Goal: Check status: Check status

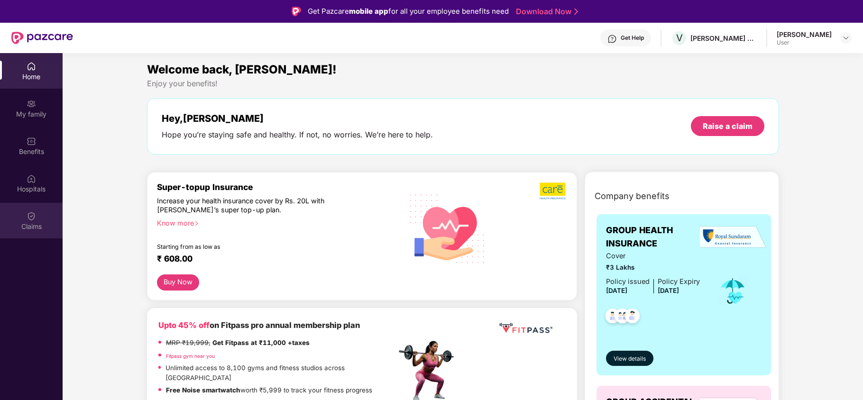
click at [40, 226] on div "Claims" at bounding box center [31, 226] width 63 height 9
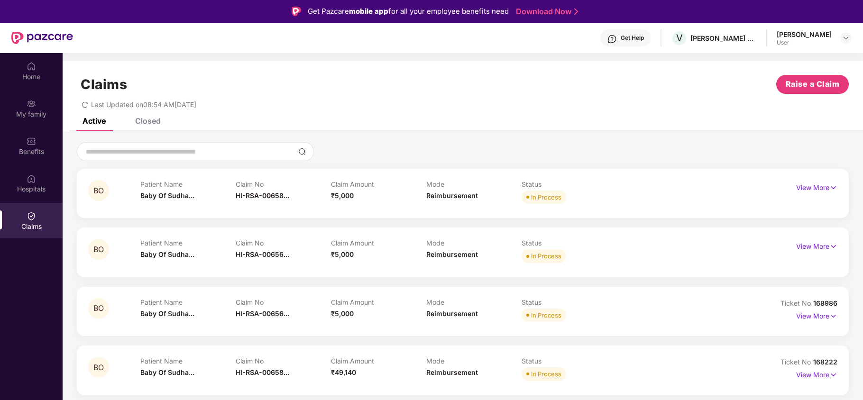
click at [154, 120] on div "Closed" at bounding box center [148, 120] width 26 height 9
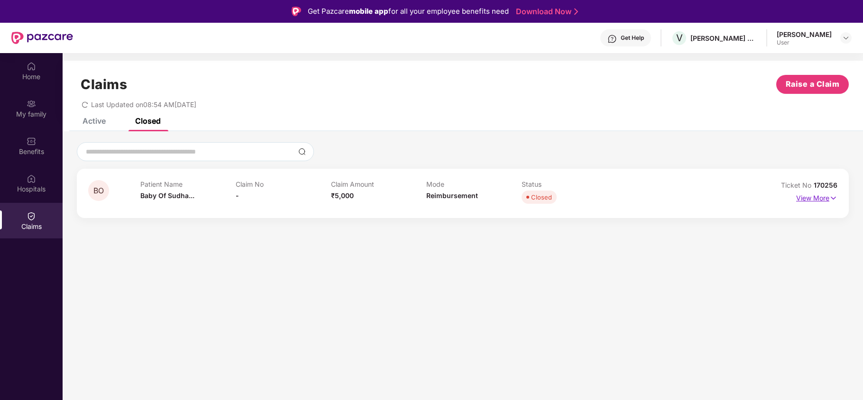
click at [827, 198] on p "View More" at bounding box center [816, 197] width 41 height 13
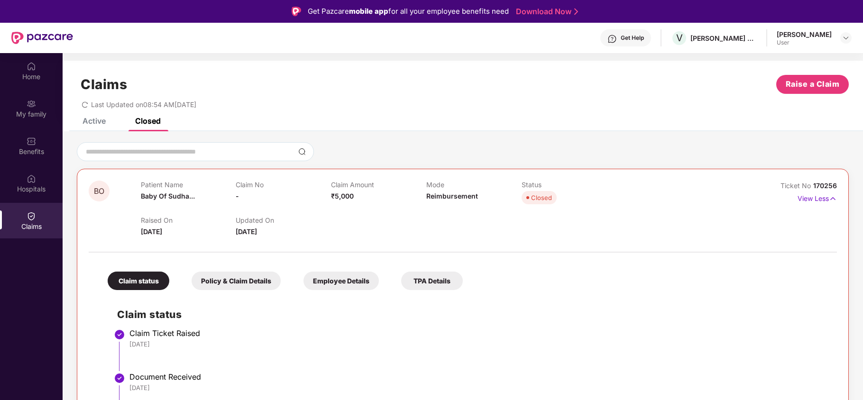
click at [478, 211] on div "Raised On [DATE] Updated On [DATE]" at bounding box center [426, 222] width 571 height 30
click at [42, 74] on div "Home" at bounding box center [31, 76] width 63 height 9
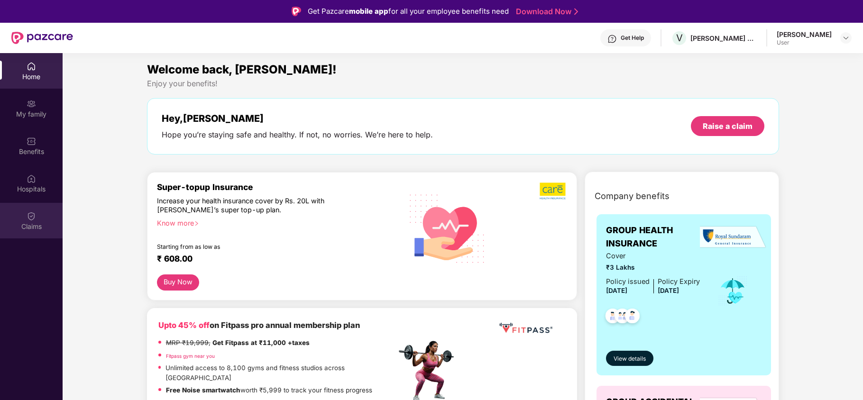
click at [35, 219] on img at bounding box center [31, 215] width 9 height 9
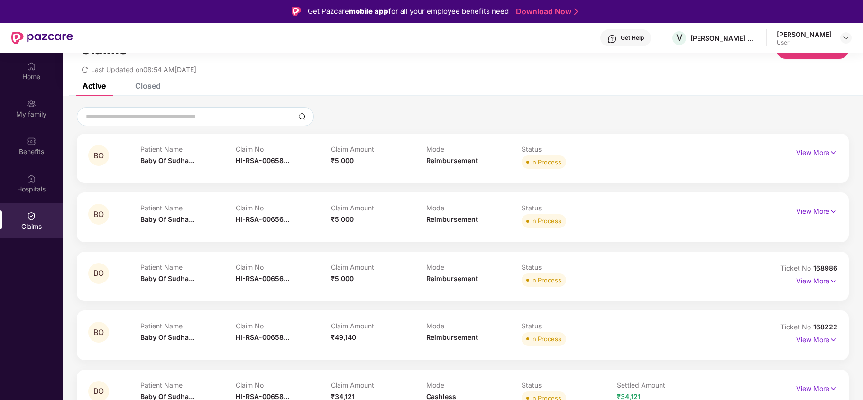
scroll to position [63, 0]
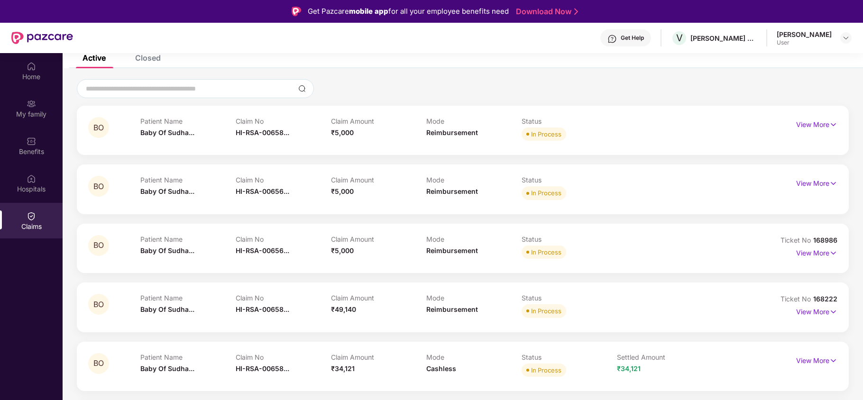
click at [599, 136] on div "In Process" at bounding box center [568, 134] width 95 height 13
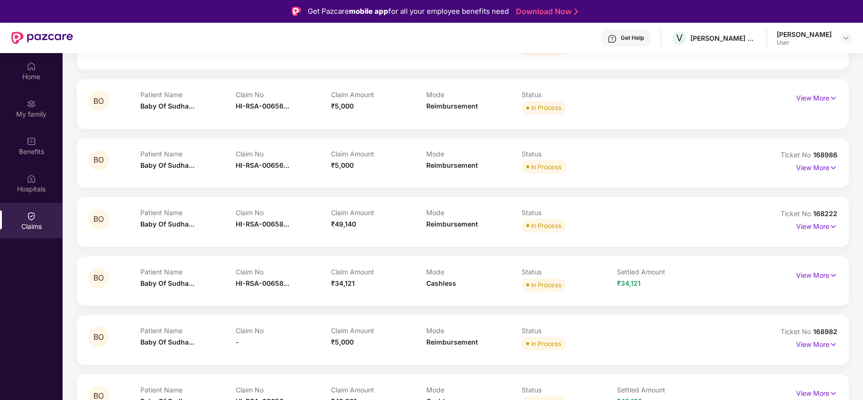
scroll to position [188, 0]
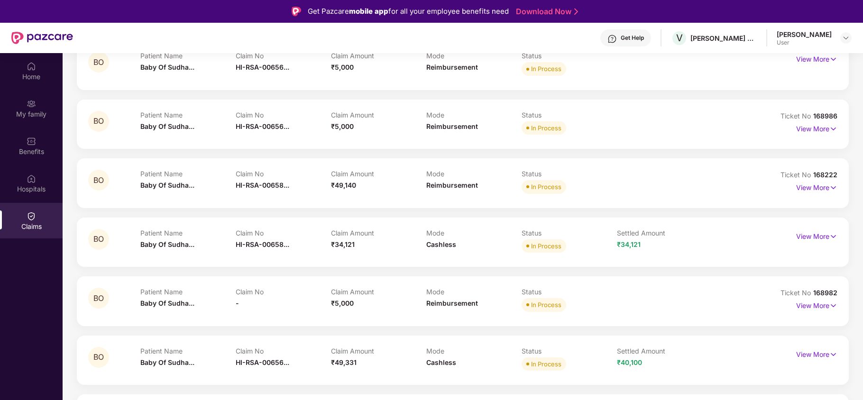
click at [584, 183] on div "In Process" at bounding box center [568, 186] width 95 height 13
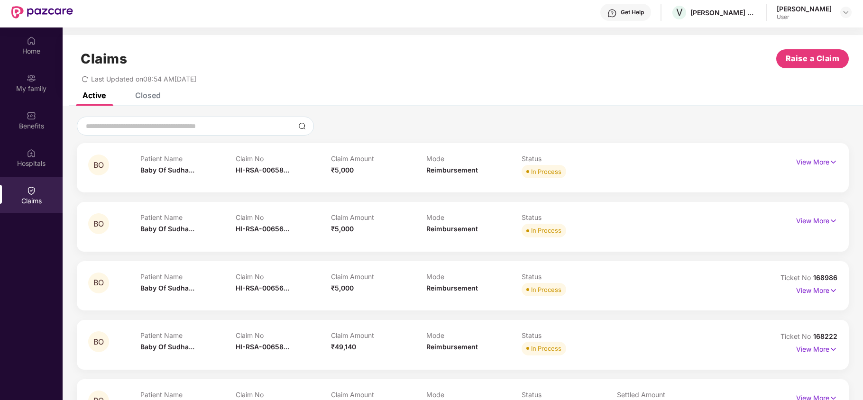
scroll to position [0, 0]
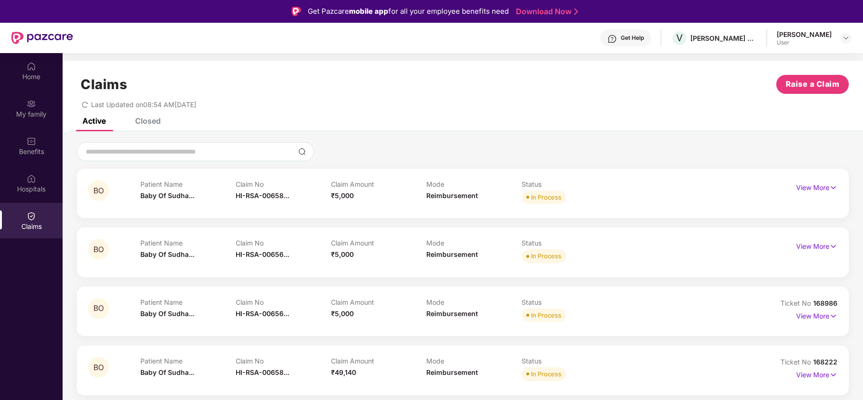
click at [161, 120] on div "Active Closed" at bounding box center [463, 124] width 800 height 13
click at [153, 124] on div "Closed" at bounding box center [148, 120] width 26 height 9
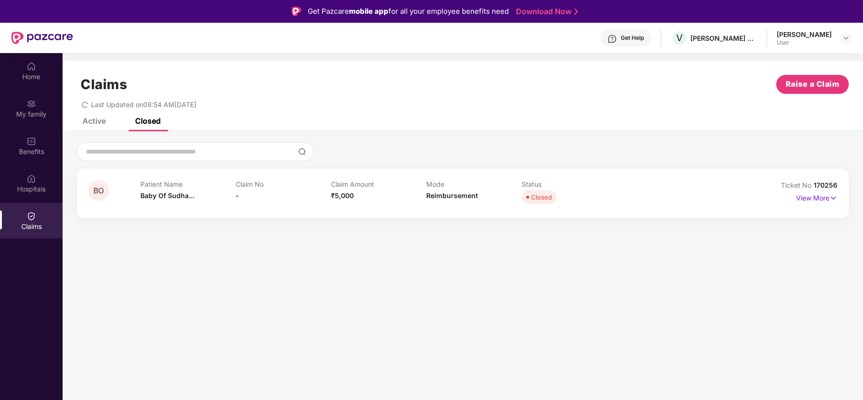
click at [580, 207] on div at bounding box center [462, 206] width 749 height 0
click at [101, 116] on div "Claims Raise a Claim Last Updated on 08:54 AM[DATE]" at bounding box center [463, 89] width 800 height 57
click at [96, 122] on div "Active" at bounding box center [93, 120] width 23 height 9
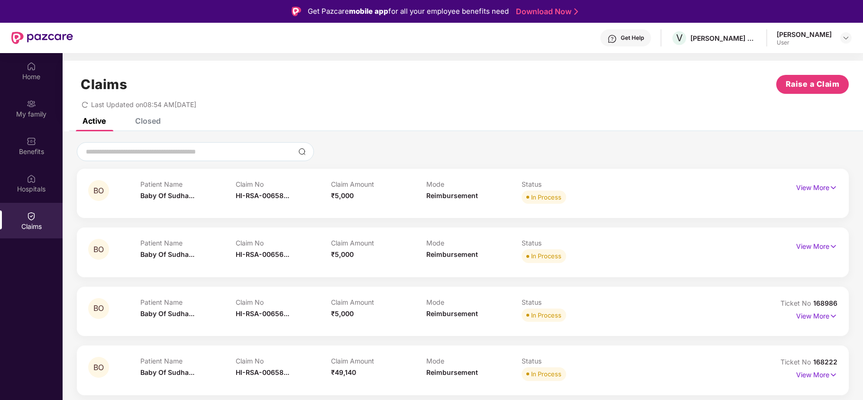
click at [96, 122] on div "Active" at bounding box center [93, 120] width 23 height 9
click at [29, 69] on img at bounding box center [31, 66] width 9 height 9
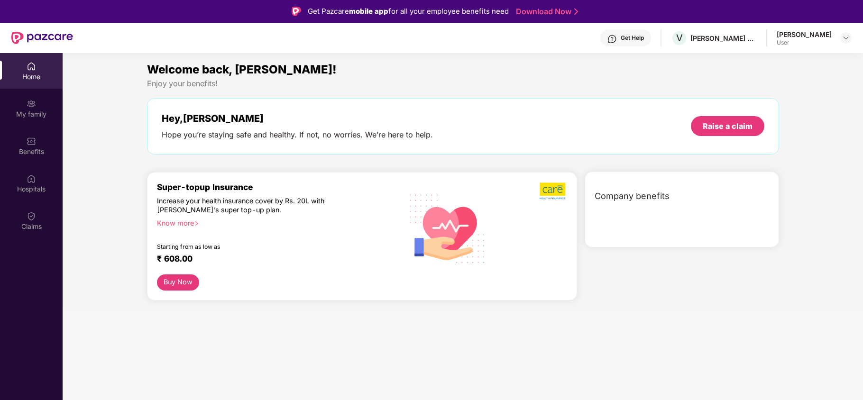
click at [29, 69] on img at bounding box center [31, 66] width 9 height 9
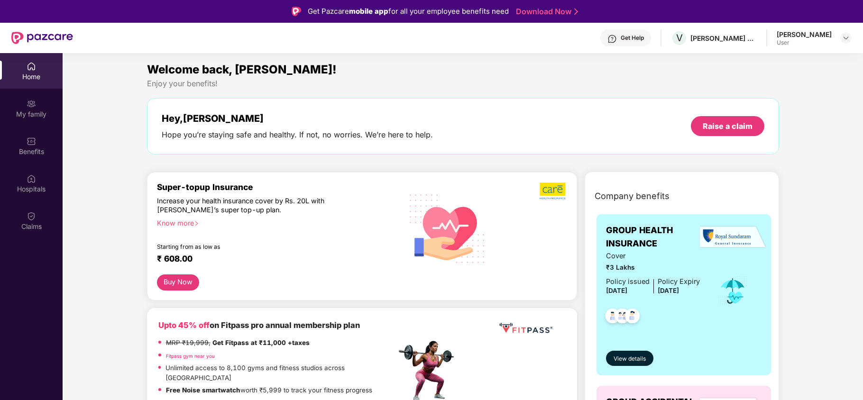
click at [199, 180] on div "Super-topup Insurance Increase your health insurance cover by Rs. 20L with [PER…" at bounding box center [362, 236] width 430 height 128
drag, startPoint x: 632, startPoint y: 171, endPoint x: 421, endPoint y: 2, distance: 269.8
click at [29, 74] on div "Home" at bounding box center [31, 76] width 63 height 9
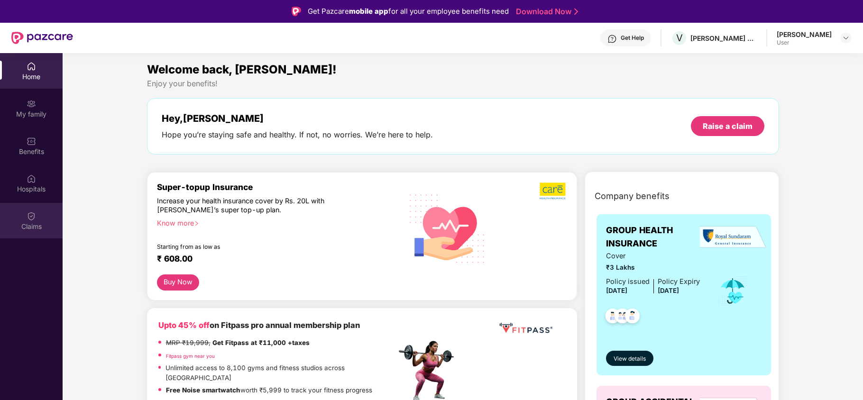
click at [21, 222] on div "Claims" at bounding box center [31, 226] width 63 height 9
